Goal: Task Accomplishment & Management: Use online tool/utility

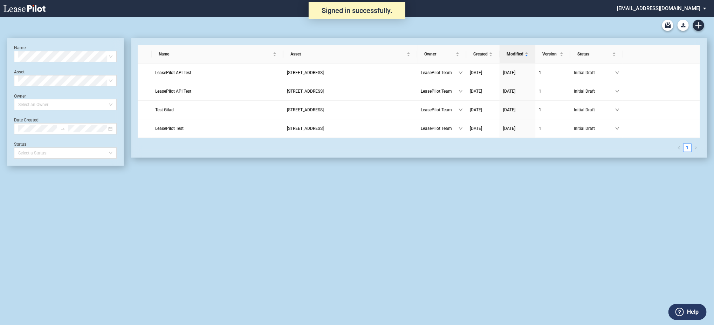
click at [660, 9] on md-select "admin@leasepilot.co Change Password 2-Factor Authentication Admin Area Form Man…" at bounding box center [665, 8] width 96 height 16
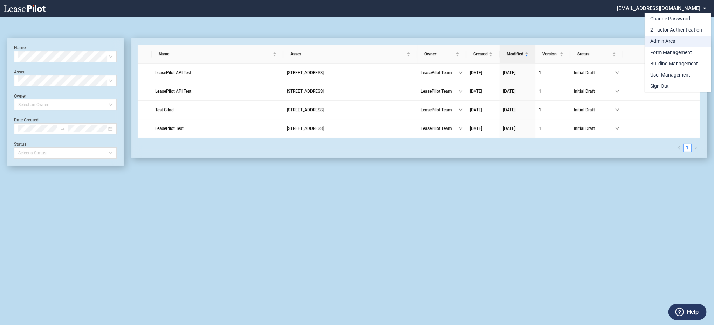
click at [666, 38] on div "Admin Area" at bounding box center [663, 41] width 25 height 7
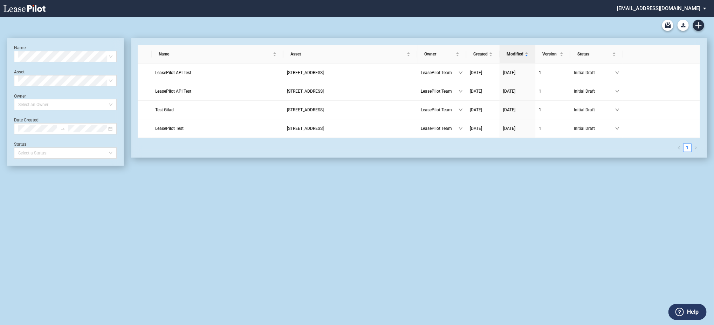
scroll to position [17, 0]
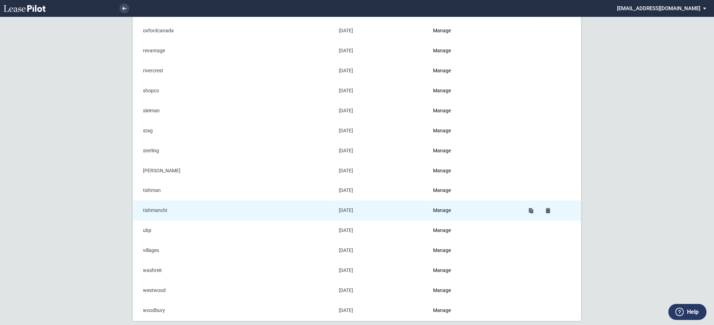
scroll to position [732, 0]
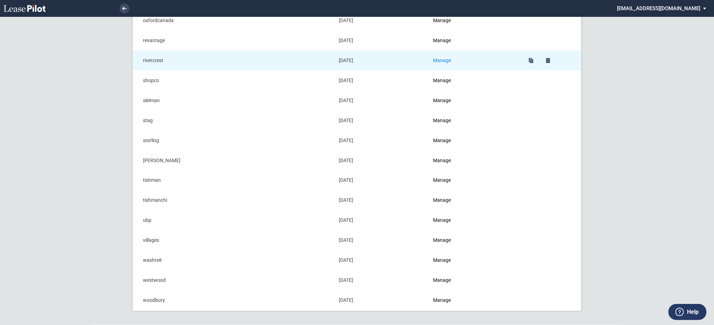
click at [449, 61] on link "Manage" at bounding box center [443, 60] width 18 height 6
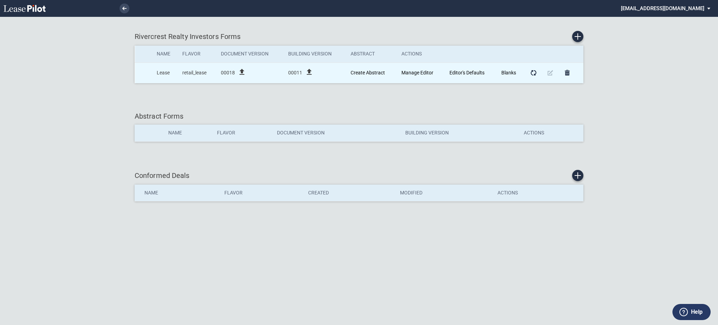
click at [311, 71] on icon "file_upload" at bounding box center [309, 72] width 8 height 8
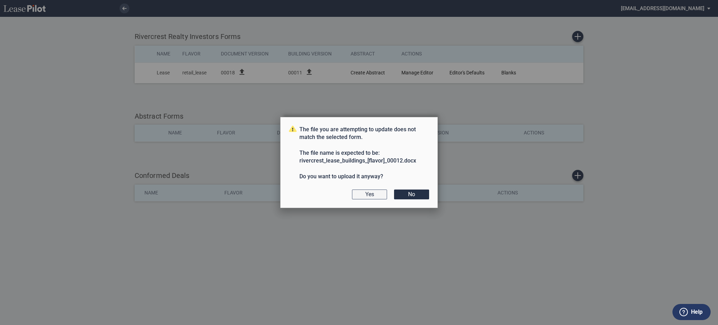
click at [367, 196] on button "Yes" at bounding box center [369, 194] width 35 height 10
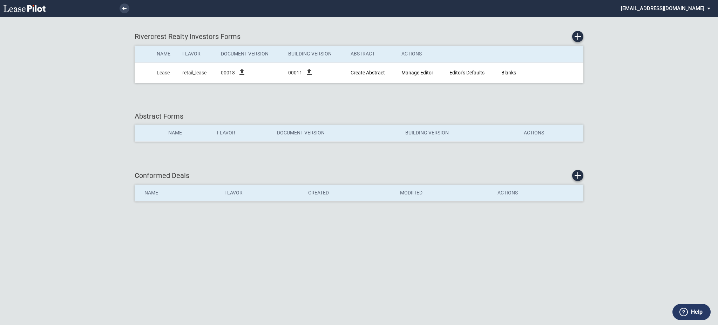
drag, startPoint x: 377, startPoint y: 33, endPoint x: 579, endPoint y: 258, distance: 302.6
click at [579, 258] on div "Rivercrest Realty Investors Forms Name Flavor Document Version Building Version…" at bounding box center [359, 162] width 718 height 325
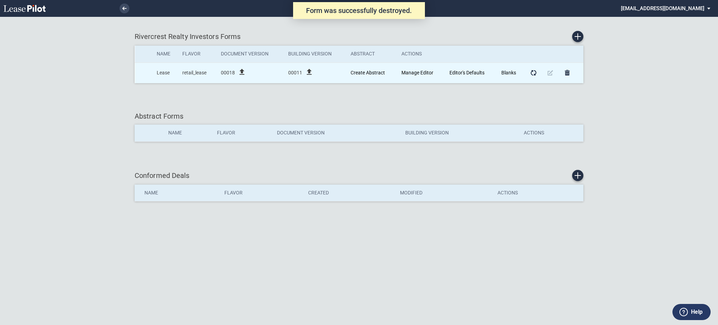
click at [310, 75] on icon "file_upload" at bounding box center [309, 72] width 8 height 8
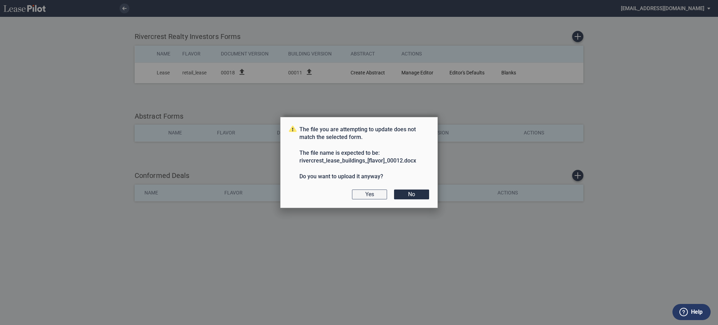
click at [370, 195] on button "Yes" at bounding box center [369, 194] width 35 height 10
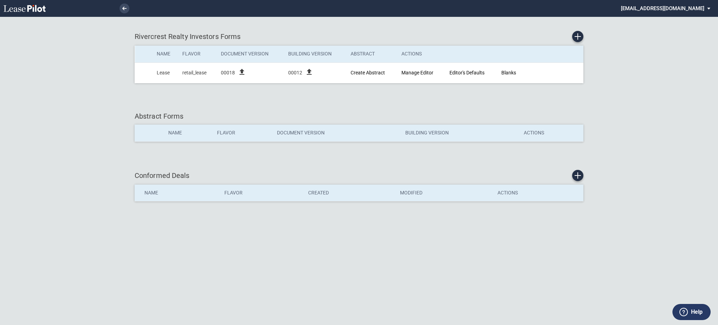
click at [662, 8] on md-select "[EMAIL_ADDRESS][DOMAIN_NAME] Change Password 2-Factor Authentication Admin Area…" at bounding box center [668, 8] width 96 height 16
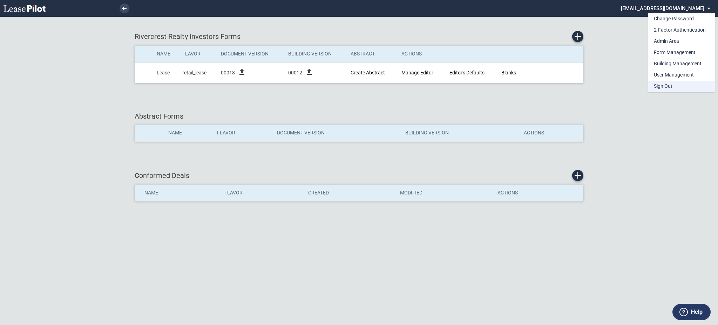
click at [669, 89] on div "Sign Out" at bounding box center [663, 86] width 19 height 7
